Goal: Task Accomplishment & Management: Complete application form

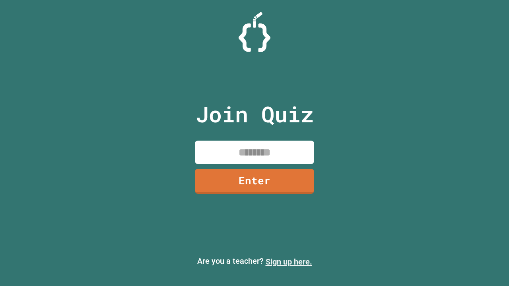
click at [289, 262] on link "Sign up here." at bounding box center [289, 262] width 47 height 10
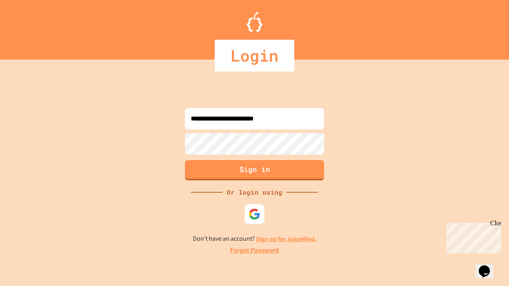
type input "**********"
